Goal: Find contact information: Find contact information

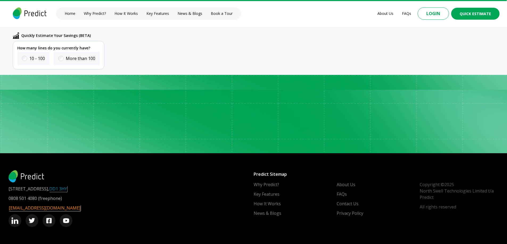
scroll to position [2095, 0]
drag, startPoint x: 5, startPoint y: 188, endPoint x: 96, endPoint y: 187, distance: 91.2
click at [96, 187] on footer "[STREET_ADDRESS] 0808 501 4080 (freephone) [EMAIL_ADDRESS][DOMAIN_NAME] Copyrig…" at bounding box center [253, 198] width 507 height 91
copy p "[STREET_ADDRESS]"
click at [130, 214] on div "0808 501 4080 (freephone) [EMAIL_ADDRESS][DOMAIN_NAME]" at bounding box center [131, 211] width 245 height 32
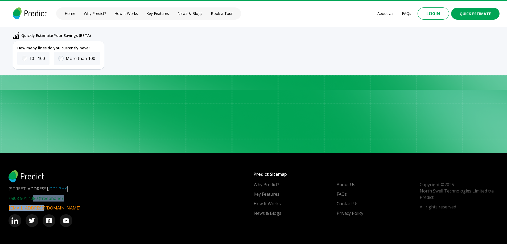
drag, startPoint x: 39, startPoint y: 203, endPoint x: 33, endPoint y: 199, distance: 7.9
click at [33, 199] on div "0808 501 4080 (freephone) [EMAIL_ADDRESS][DOMAIN_NAME]" at bounding box center [131, 211] width 245 height 32
click at [101, 198] on div "0808 501 4080 (freephone) [EMAIL_ADDRESS][DOMAIN_NAME]" at bounding box center [131, 211] width 245 height 32
drag, startPoint x: 36, startPoint y: 202, endPoint x: 13, endPoint y: 199, distance: 23.3
click at [13, 199] on div "0808 501 4080 (freephone) [EMAIL_ADDRESS][DOMAIN_NAME]" at bounding box center [131, 211] width 245 height 32
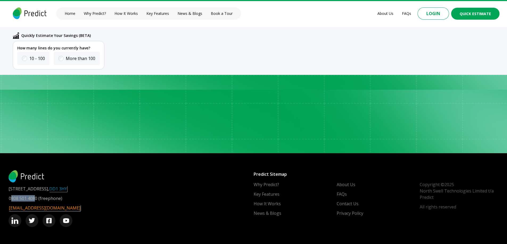
copy link "808 501 408"
click at [356, 205] on link "Contact Us" at bounding box center [348, 204] width 22 height 6
